Goal: Transaction & Acquisition: Purchase product/service

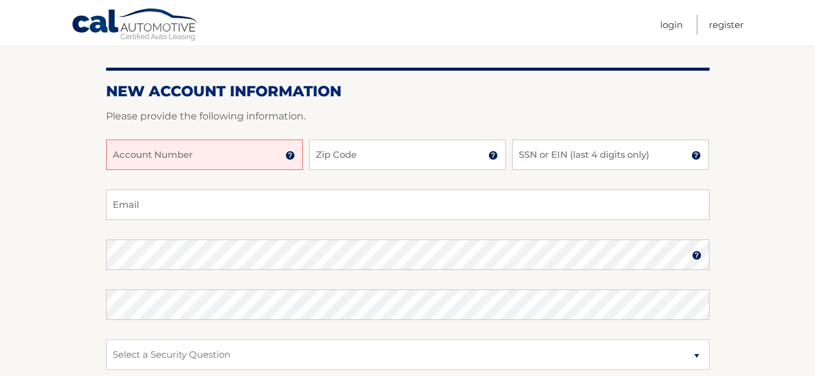
scroll to position [122, 0]
click at [252, 156] on input "Account Number" at bounding box center [204, 155] width 197 height 30
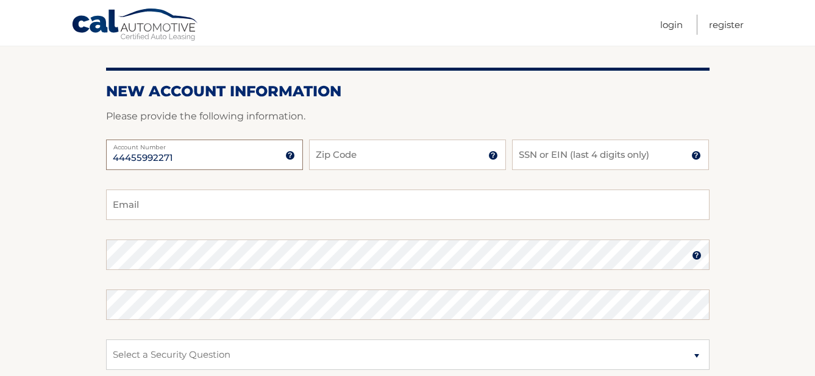
type input "44455992271"
click at [378, 157] on input "Zip Code" at bounding box center [407, 155] width 197 height 30
type input "08021"
click at [656, 154] on input "SSN or EIN (last 4 digits only)" at bounding box center [610, 155] width 197 height 30
type input "5239"
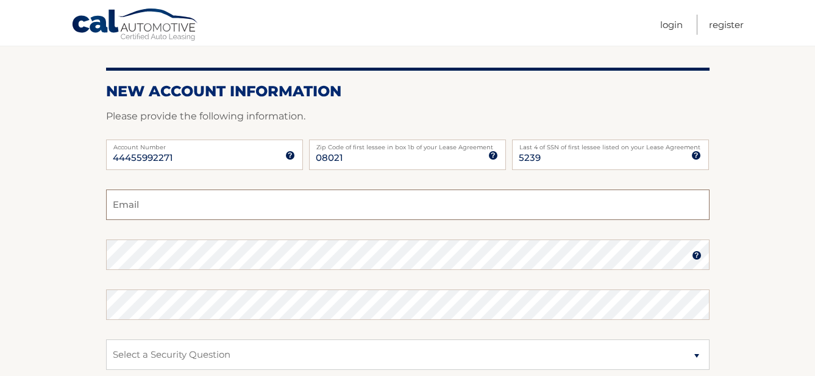
click at [231, 208] on input "Email" at bounding box center [408, 205] width 604 height 30
click at [227, 210] on input "jeannettrobeson@" at bounding box center [408, 205] width 604 height 30
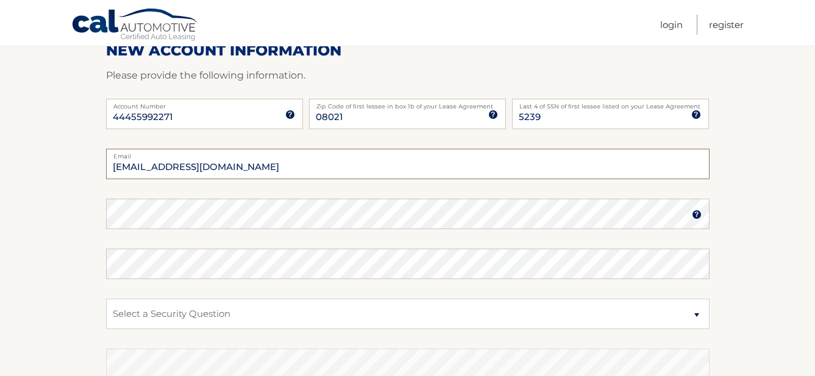
scroll to position [183, 0]
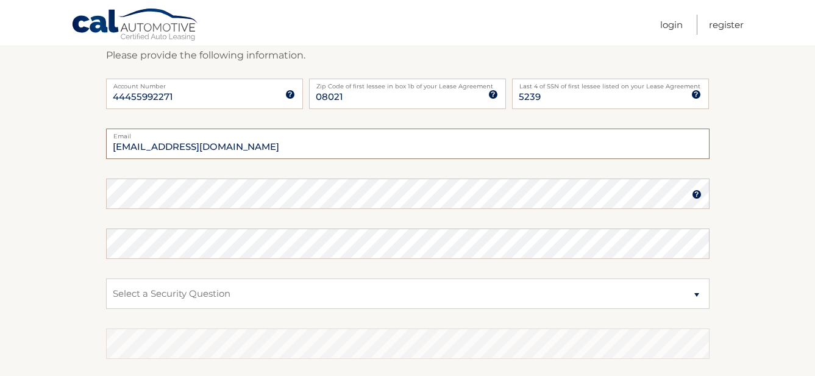
type input "jeannettrobeson@comcast.net"
click at [695, 195] on img at bounding box center [697, 195] width 10 height 10
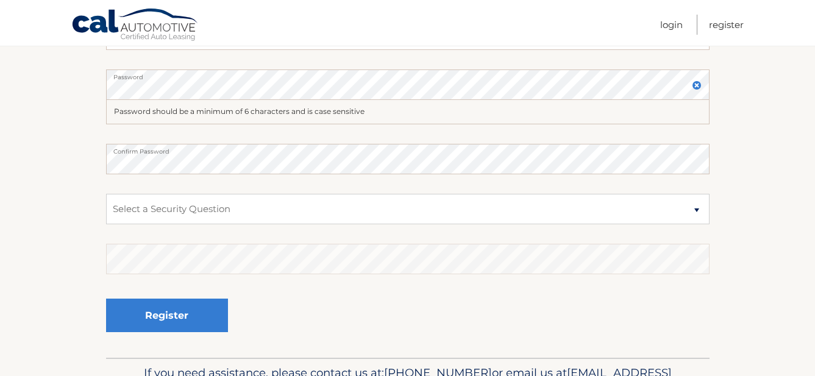
scroll to position [305, 0]
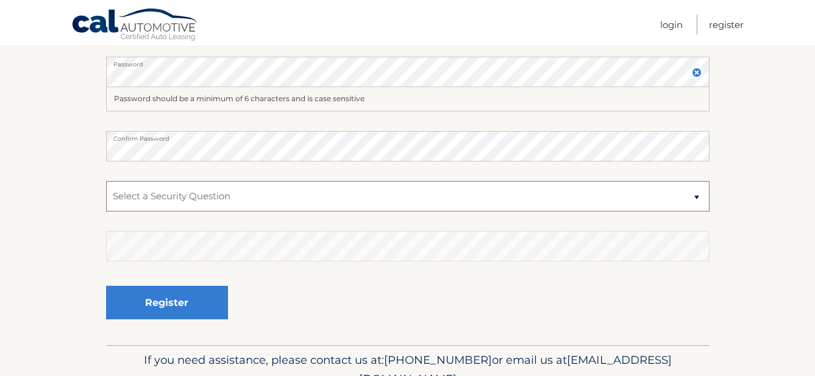
click at [241, 193] on select "Select a Security Question What was the name of your elementary school? What is…" at bounding box center [408, 196] width 604 height 30
select select "2"
click at [106, 181] on select "Select a Security Question What was the name of your elementary school? What is…" at bounding box center [408, 196] width 604 height 30
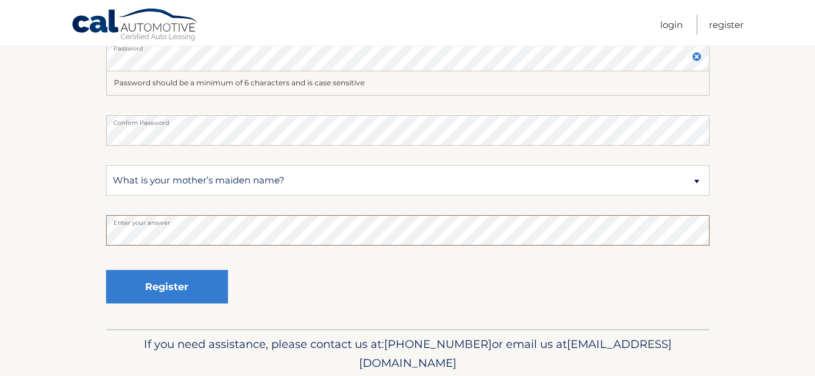
scroll to position [366, 0]
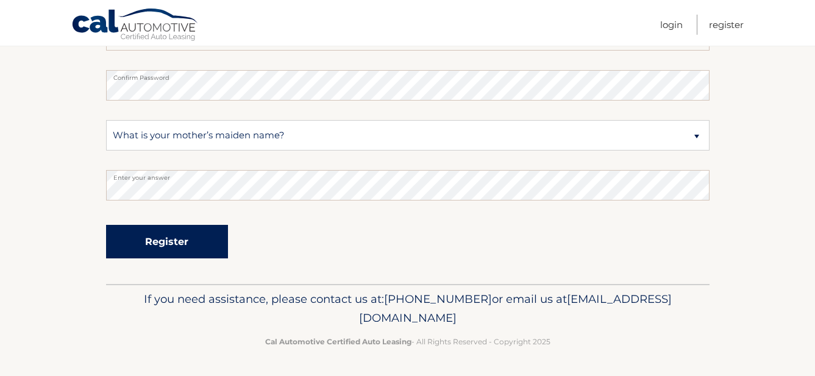
click at [154, 238] on button "Register" at bounding box center [167, 242] width 122 height 34
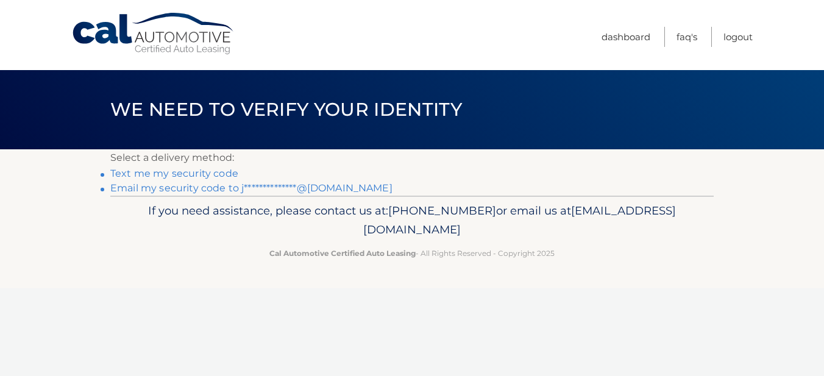
click at [163, 175] on link "Text me my security code" at bounding box center [174, 174] width 128 height 12
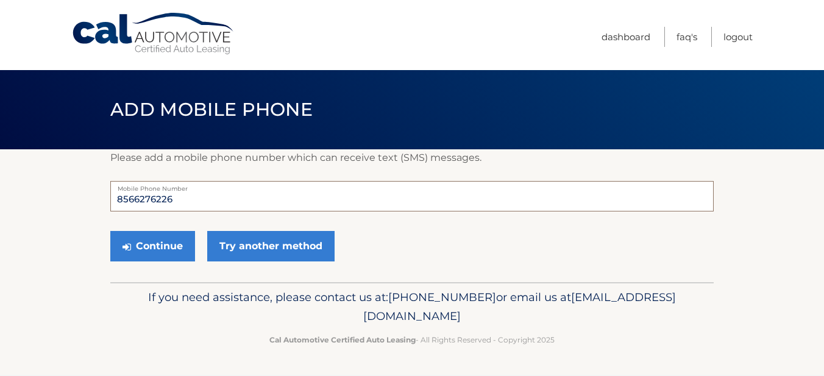
click at [191, 199] on input "8566276226" at bounding box center [412, 196] width 604 height 30
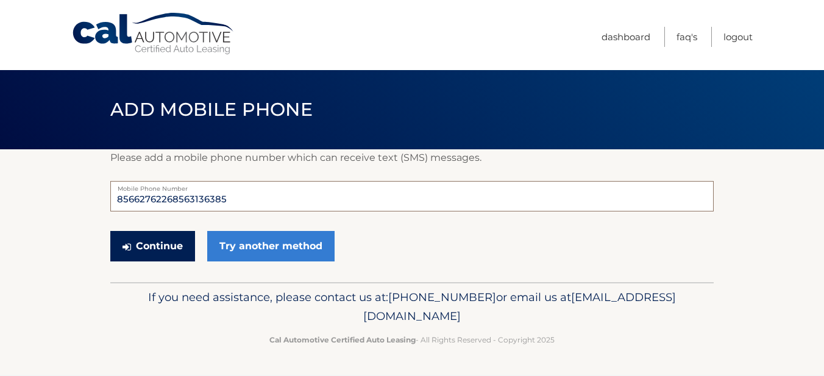
type input "85662762268563136385"
click at [166, 242] on button "Continue" at bounding box center [152, 246] width 85 height 30
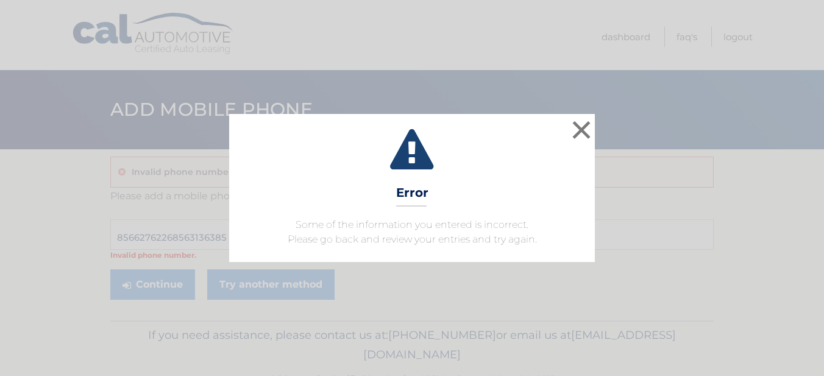
click at [411, 202] on h3 "Error" at bounding box center [412, 195] width 32 height 21
click at [584, 127] on button "×" at bounding box center [582, 130] width 24 height 24
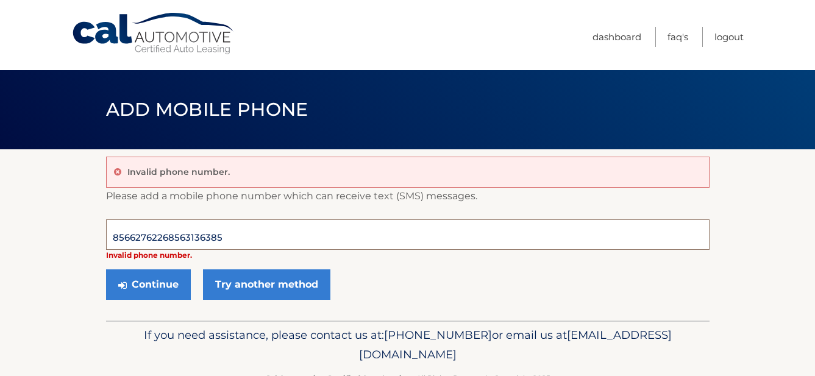
click at [224, 235] on input "85662762268563136385" at bounding box center [408, 235] width 604 height 30
type input "8"
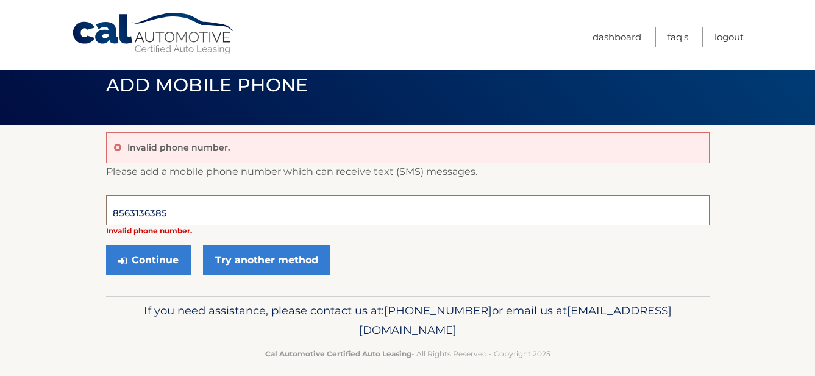
scroll to position [37, 0]
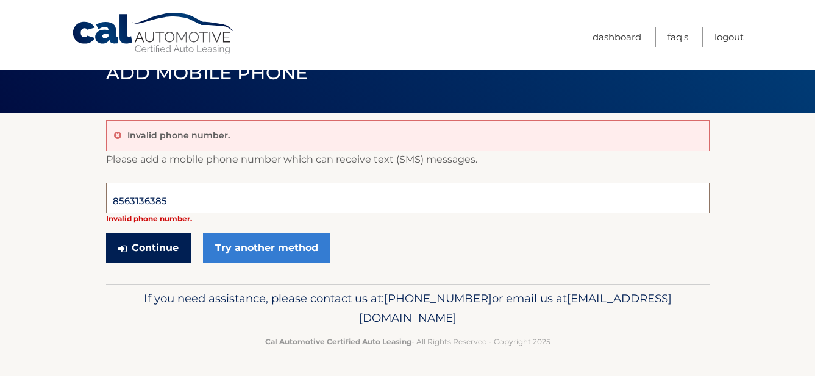
type input "8563136385"
click at [137, 246] on button "Continue" at bounding box center [148, 248] width 85 height 30
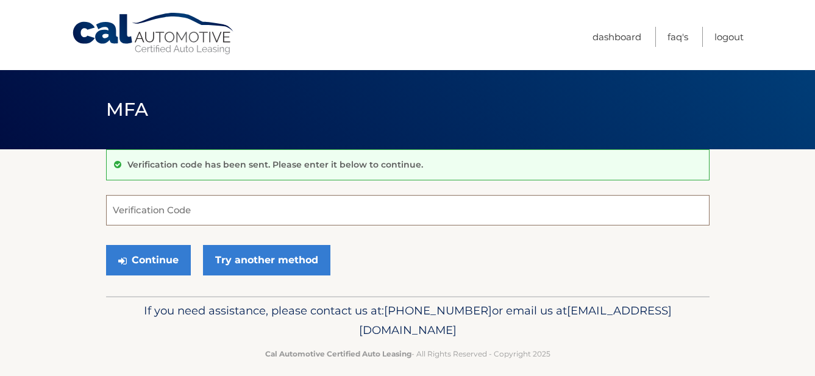
click at [193, 207] on input "Verification Code" at bounding box center [408, 210] width 604 height 30
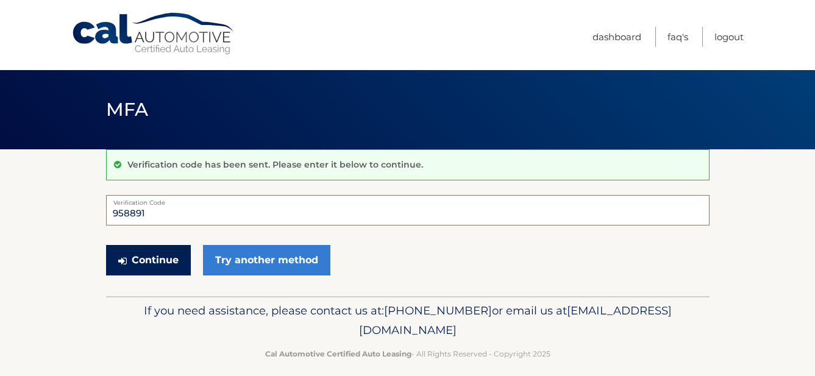
type input "958891"
click at [158, 256] on button "Continue" at bounding box center [148, 260] width 85 height 30
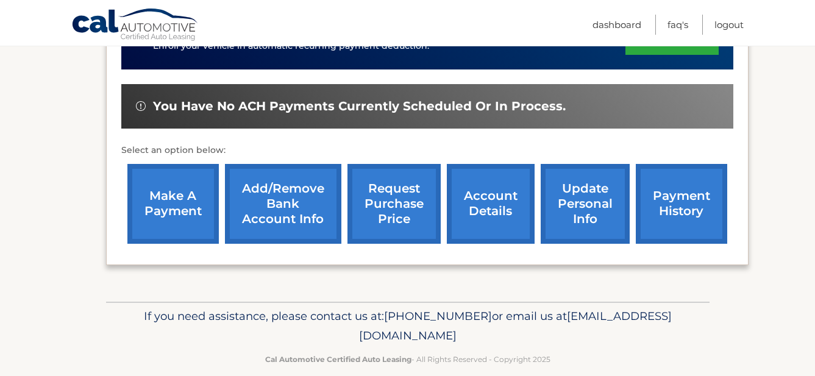
scroll to position [409, 0]
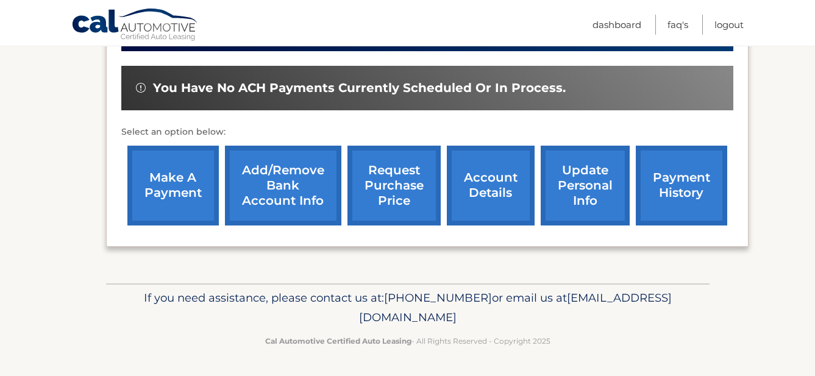
click at [169, 182] on link "make a payment" at bounding box center [172, 186] width 91 height 80
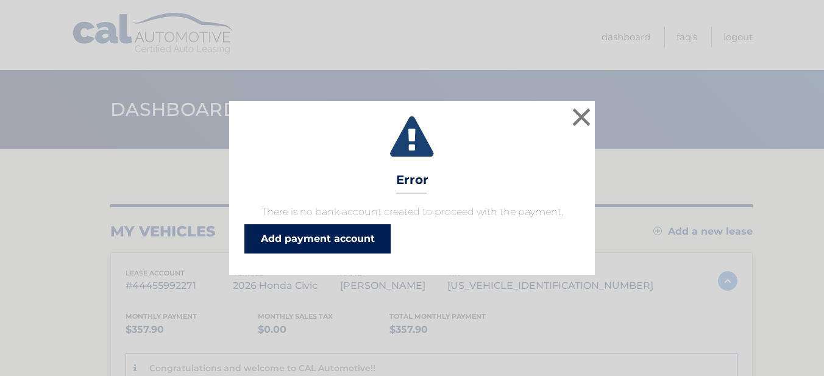
click at [348, 246] on link "Add payment account" at bounding box center [318, 238] width 146 height 29
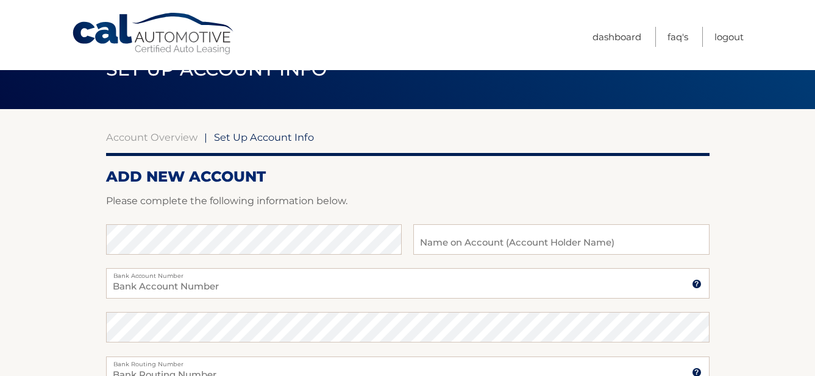
scroll to position [61, 0]
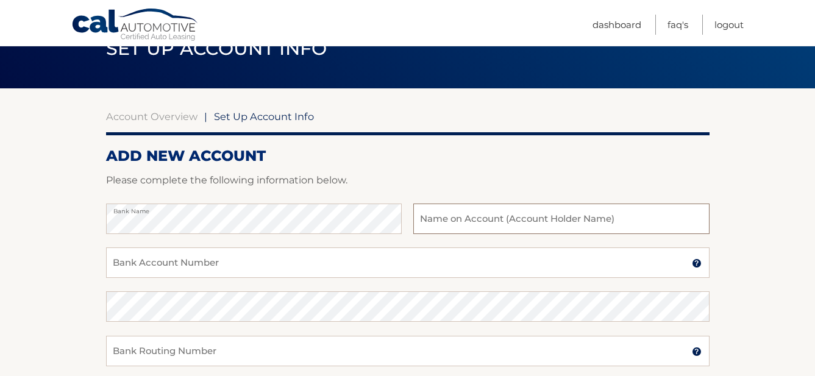
click at [534, 220] on input "text" at bounding box center [561, 219] width 296 height 30
type input "[PERSON_NAME]"
click at [231, 265] on input "Bank Account Number" at bounding box center [408, 263] width 604 height 30
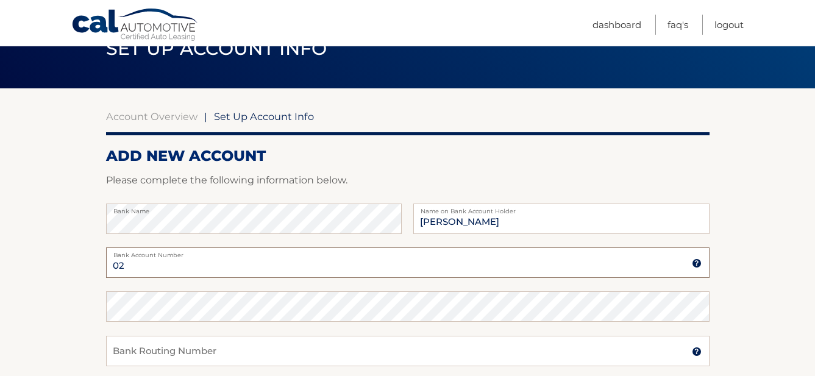
type input "0"
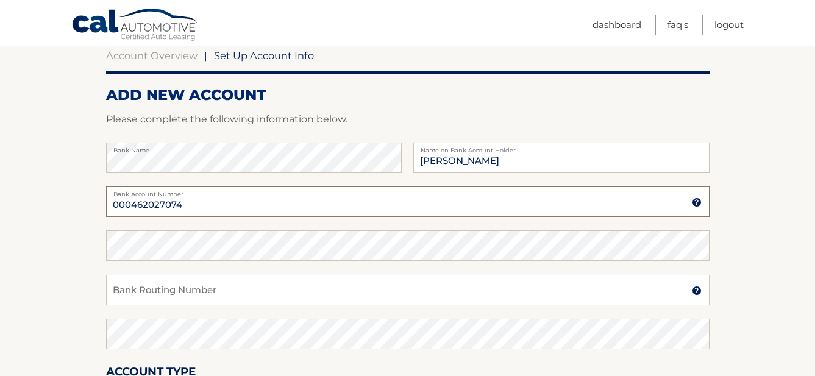
type input "000462027074"
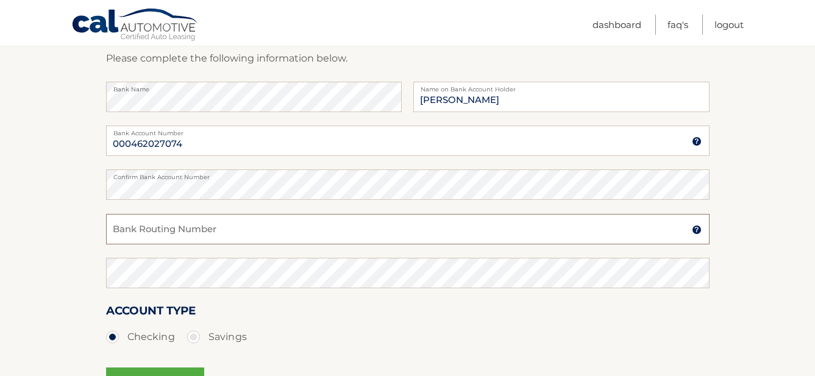
click at [242, 227] on input "Bank Routing Number" at bounding box center [408, 229] width 604 height 30
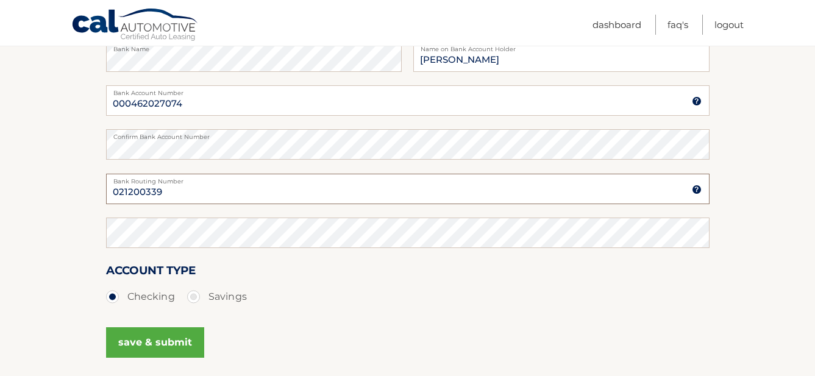
scroll to position [244, 0]
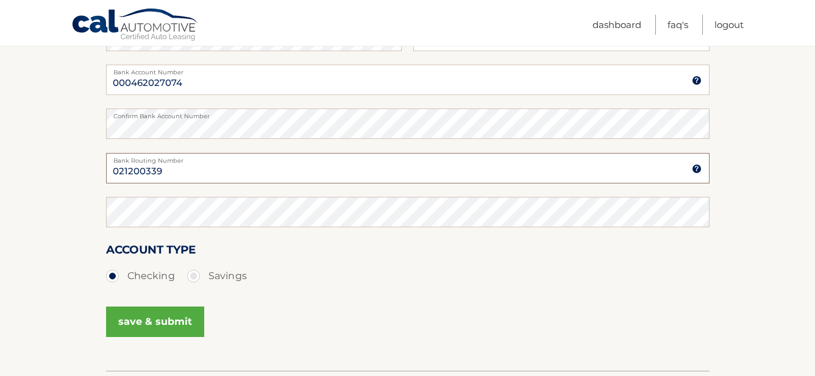
type input "021200339"
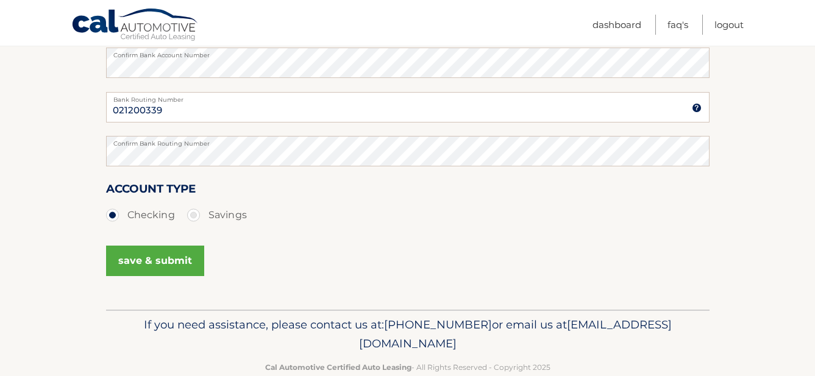
click at [168, 262] on button "save & submit" at bounding box center [155, 261] width 98 height 30
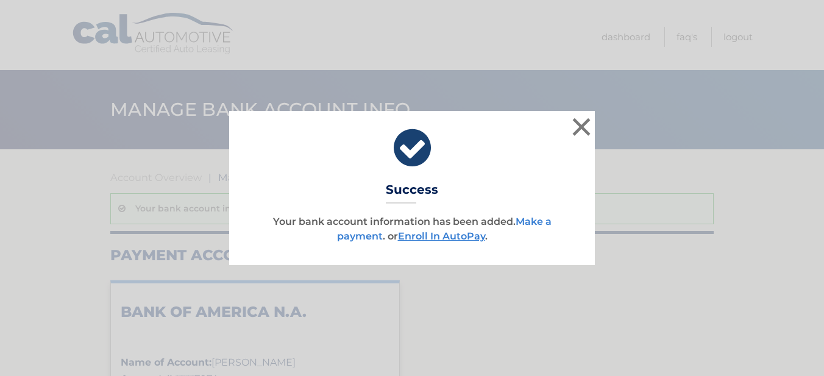
click at [368, 239] on link "Make a payment" at bounding box center [444, 229] width 215 height 26
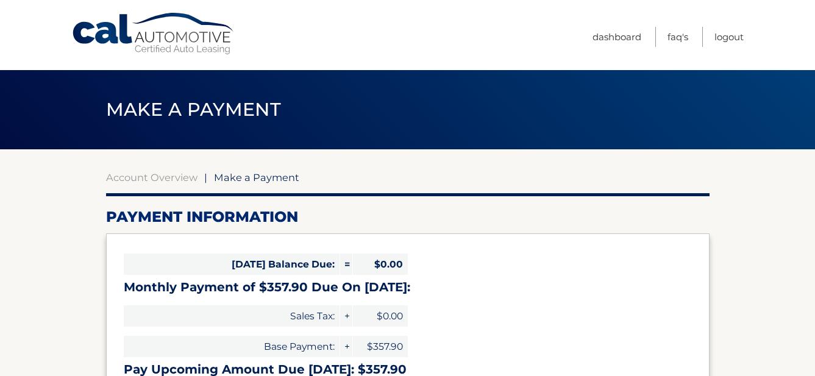
select select "NTQxOWI3ODEtZmZmYS00ZGMyLWJmYjgtMjRlOWY1ODYwOWRk"
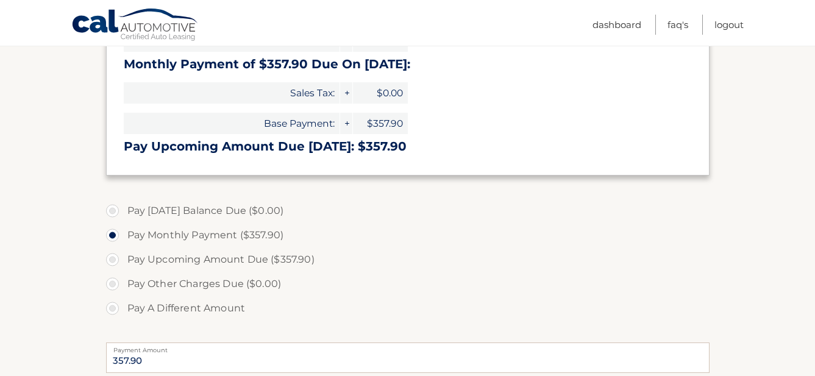
scroll to position [244, 0]
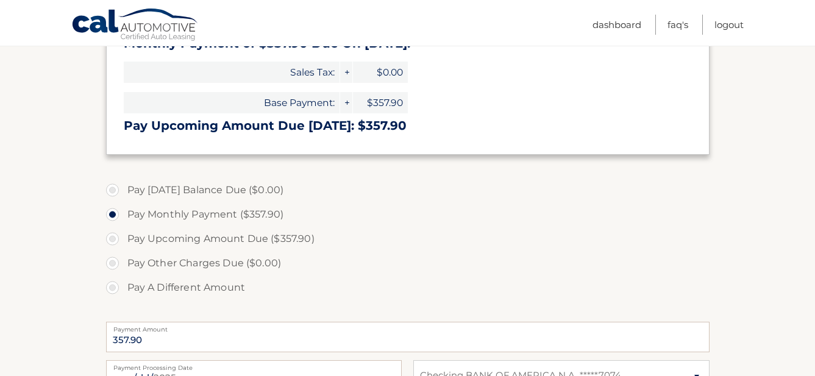
click at [109, 240] on label "Pay Upcoming Amount Due ($357.90)" at bounding box center [408, 239] width 604 height 24
click at [111, 240] on input "Pay Upcoming Amount Due ($357.90)" at bounding box center [117, 237] width 12 height 20
radio input "true"
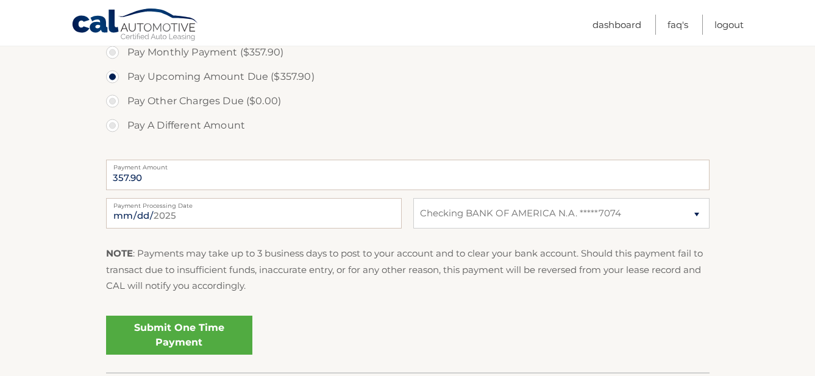
scroll to position [427, 0]
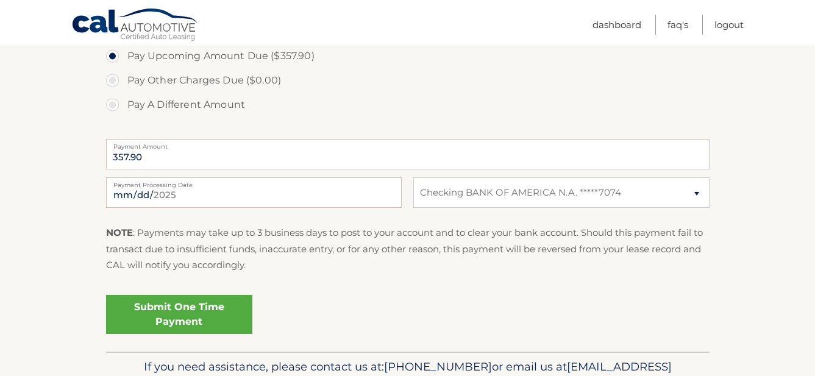
click at [181, 311] on link "Submit One Time Payment" at bounding box center [179, 314] width 146 height 39
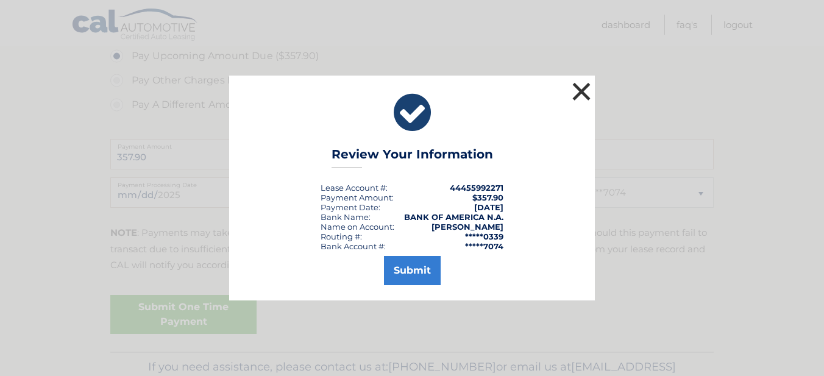
click at [581, 89] on button "×" at bounding box center [582, 91] width 24 height 24
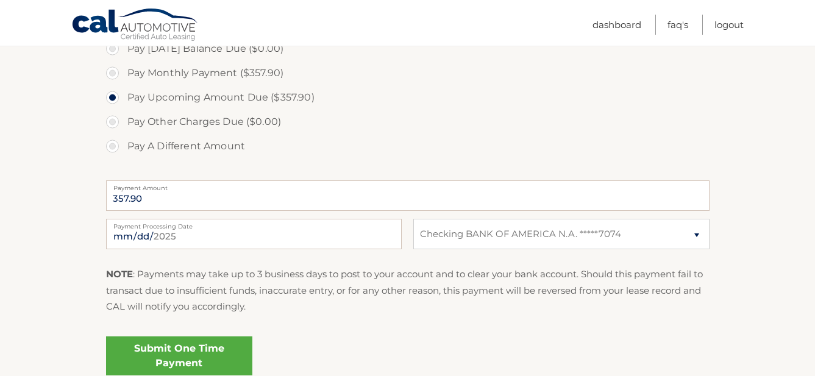
scroll to position [366, 0]
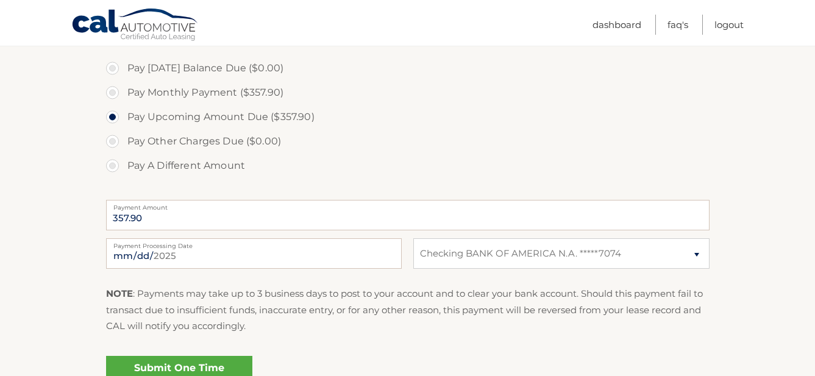
click at [115, 95] on label "Pay Monthly Payment ($357.90)" at bounding box center [408, 92] width 604 height 24
click at [115, 95] on input "Pay Monthly Payment ($357.90)" at bounding box center [117, 90] width 12 height 20
radio input "true"
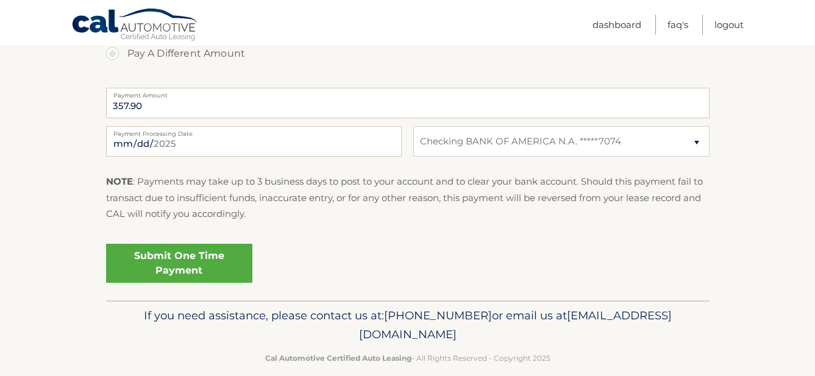
scroll to position [488, 0]
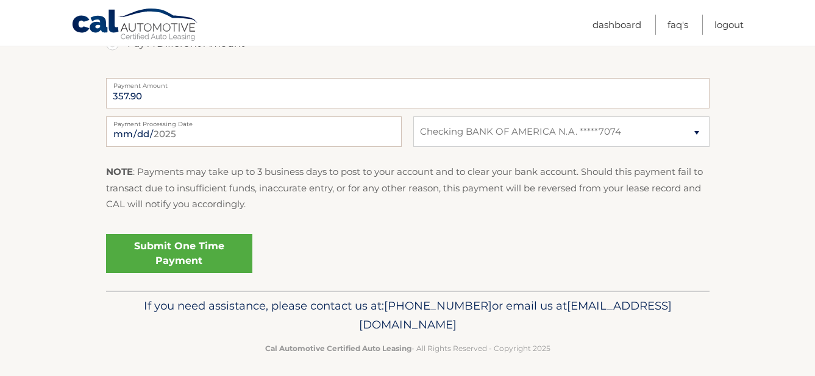
click at [184, 250] on link "Submit One Time Payment" at bounding box center [179, 253] width 146 height 39
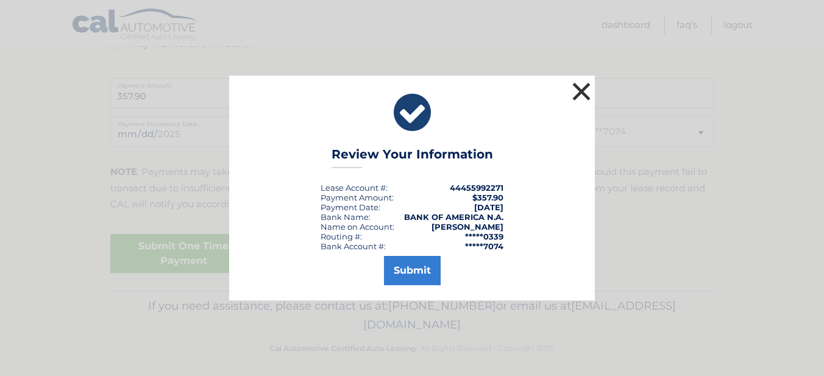
click at [585, 84] on button "×" at bounding box center [582, 91] width 24 height 24
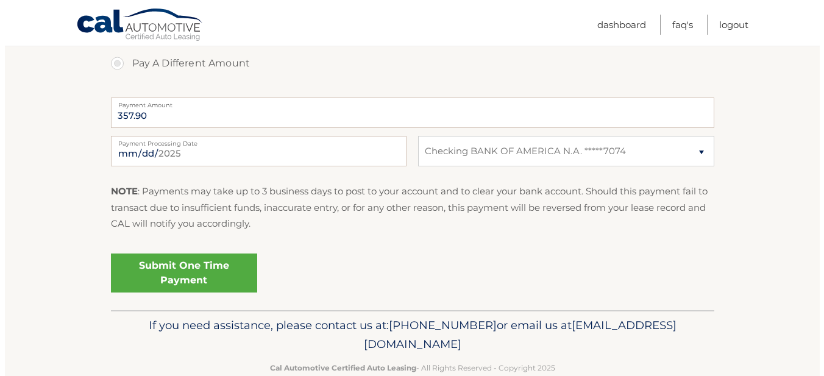
scroll to position [495, 0]
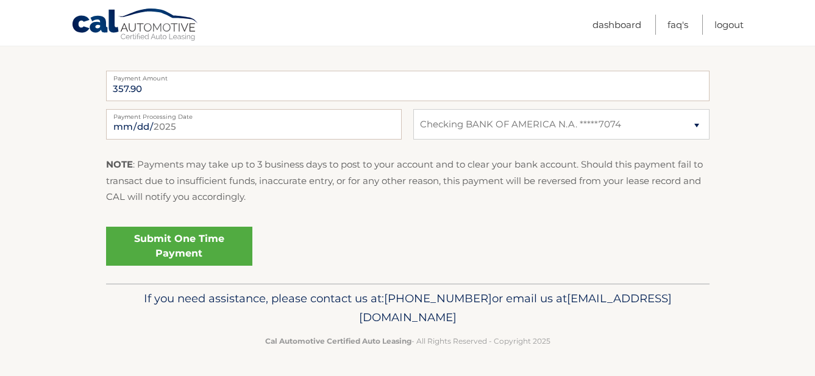
click at [196, 248] on link "Submit One Time Payment" at bounding box center [179, 246] width 146 height 39
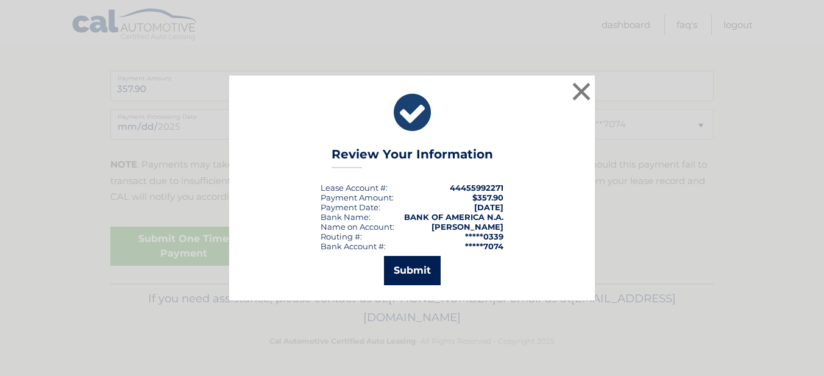
click at [406, 270] on button "Submit" at bounding box center [412, 270] width 57 height 29
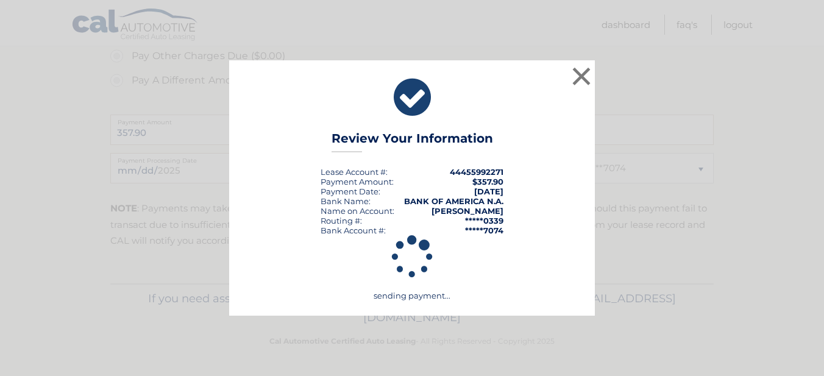
scroll to position [451, 0]
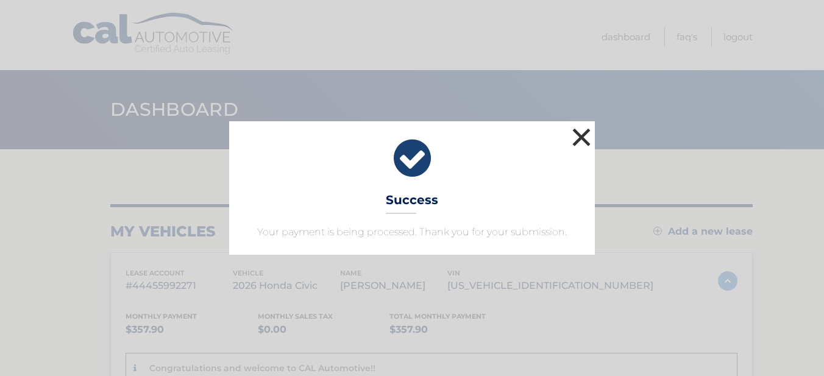
click at [579, 134] on button "×" at bounding box center [582, 137] width 24 height 24
